Goal: Task Accomplishment & Management: Complete application form

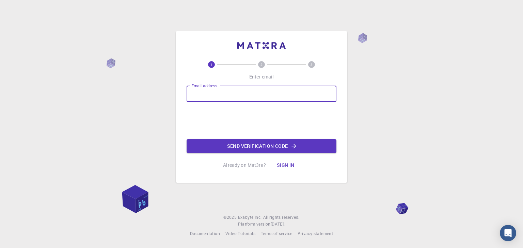
click at [221, 91] on input "Email address" at bounding box center [261, 94] width 150 height 16
type input "[EMAIL_ADDRESS][DOMAIN_NAME]"
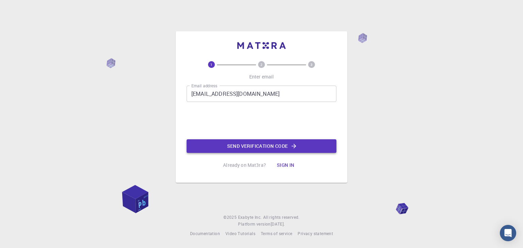
click at [234, 145] on button "Send verification code" at bounding box center [261, 147] width 150 height 14
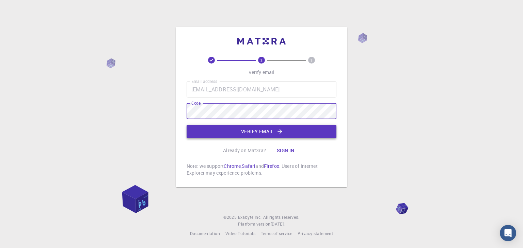
click at [263, 130] on button "Verify email" at bounding box center [261, 132] width 150 height 14
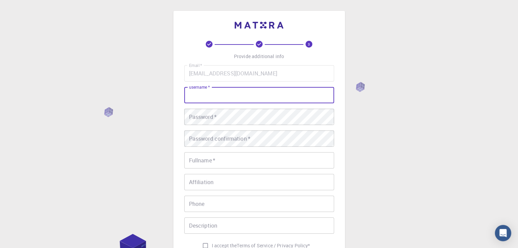
click at [247, 101] on input "username   *" at bounding box center [259, 95] width 150 height 16
type input "[PERSON_NAME]"
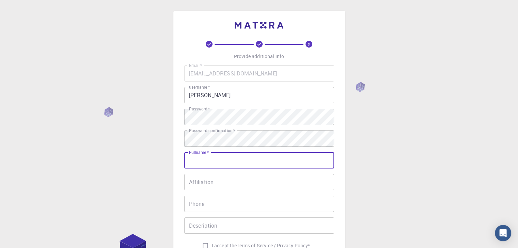
click at [211, 158] on input "Fullname   *" at bounding box center [259, 160] width 150 height 16
type input "g"
type input "[PERSON_NAME]"
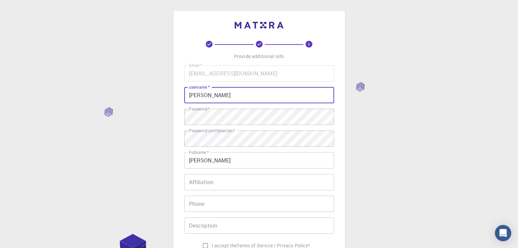
click at [192, 98] on input "[PERSON_NAME]" at bounding box center [259, 95] width 150 height 16
type input "[PERSON_NAME]"
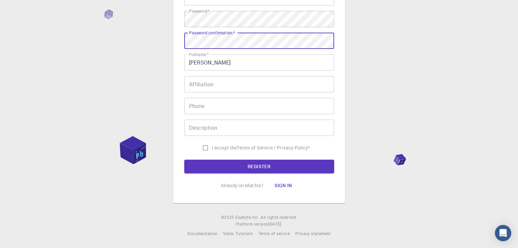
scroll to position [97, 0]
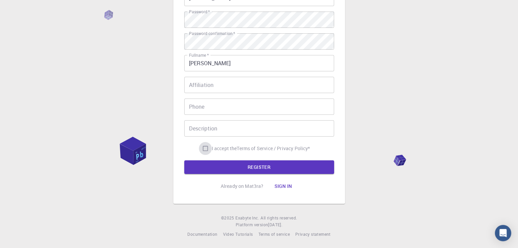
click at [206, 149] on input "I accept the Terms of Service / Privacy Policy *" at bounding box center [205, 148] width 13 height 13
checkbox input "true"
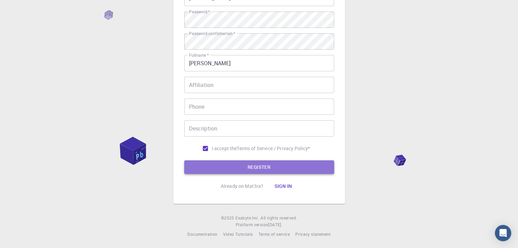
click at [219, 167] on button "REGISTER" at bounding box center [259, 168] width 150 height 14
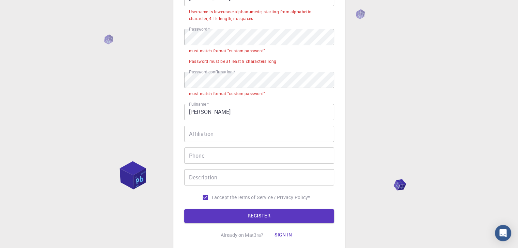
scroll to position [27, 0]
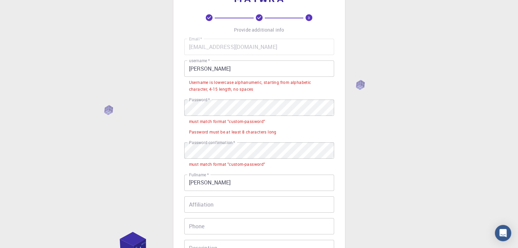
click at [219, 159] on li "must match format "custom-password"" at bounding box center [259, 164] width 150 height 11
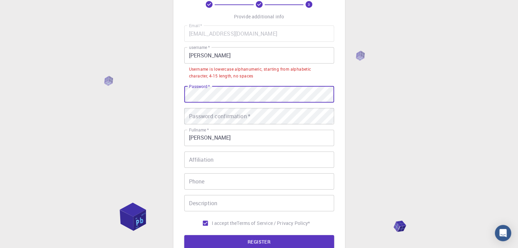
scroll to position [34, 0]
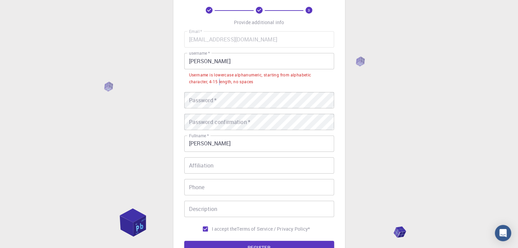
click at [219, 79] on div "Username is lowercase alphanumeric, starting from alphabetic character, 4-15 le…" at bounding box center [259, 79] width 140 height 14
click at [219, 78] on div "Username is lowercase alphanumeric, starting from alphabetic character, 4-15 le…" at bounding box center [259, 79] width 140 height 14
click at [219, 77] on div "Username is lowercase alphanumeric, starting from alphabetic character, 4-15 le…" at bounding box center [259, 79] width 140 height 14
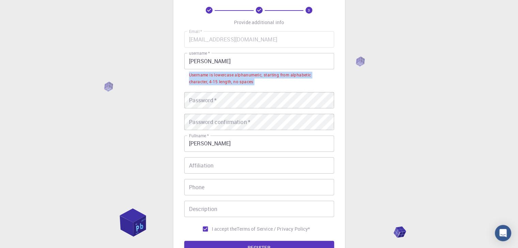
click at [219, 77] on div "Username is lowercase alphanumeric, starting from alphabetic character, 4-15 le…" at bounding box center [259, 79] width 140 height 14
click at [218, 76] on div "Username is lowercase alphanumeric, starting from alphabetic character, 4-15 le…" at bounding box center [259, 79] width 140 height 14
drag, startPoint x: 218, startPoint y: 76, endPoint x: 215, endPoint y: 78, distance: 3.7
click at [215, 78] on div "Username is lowercase alphanumeric, starting from alphabetic character, 4-15 le…" at bounding box center [259, 79] width 140 height 14
